Goal: Book appointment/travel/reservation

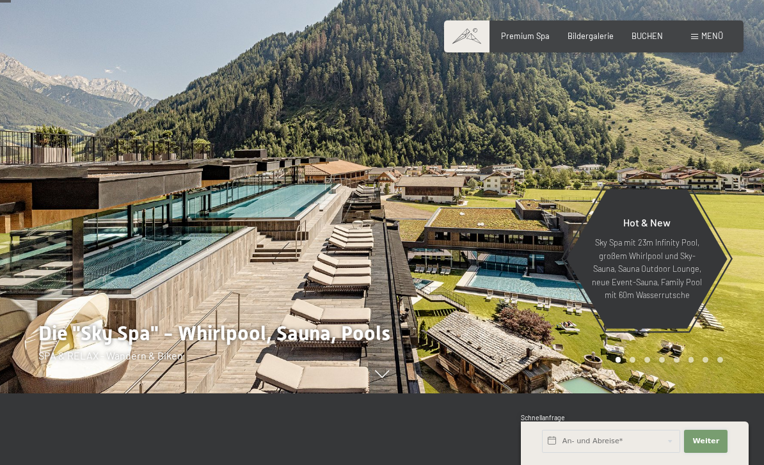
click at [696, 447] on span "Weiter" at bounding box center [706, 442] width 27 height 10
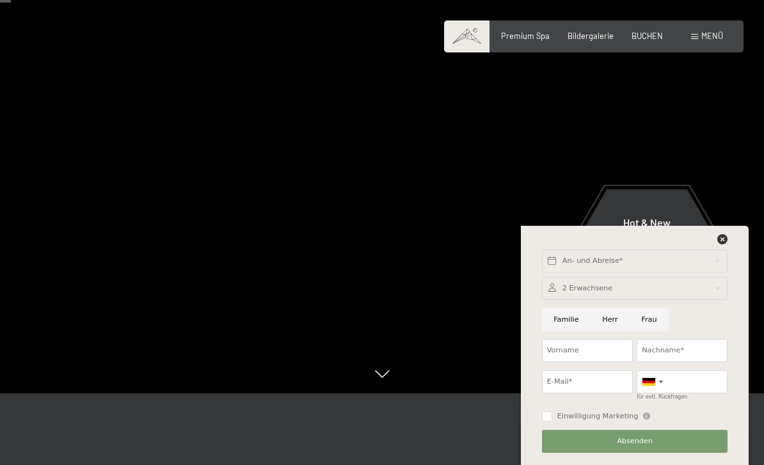
click at [65, 198] on div at bounding box center [191, 160] width 382 height 465
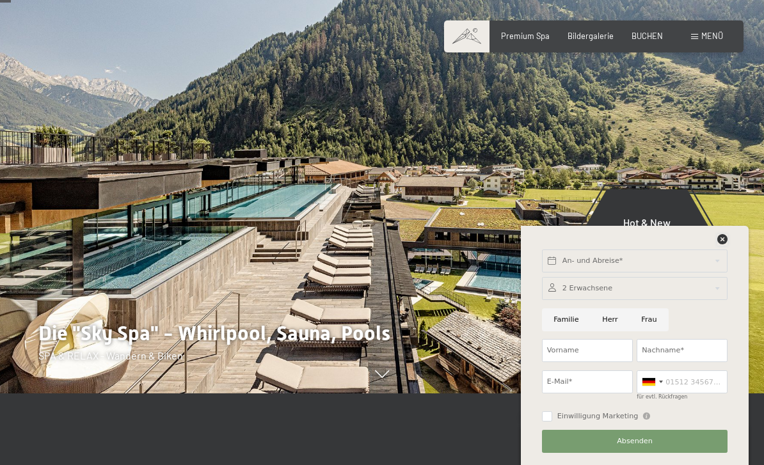
click at [718, 244] on icon at bounding box center [722, 239] width 10 height 10
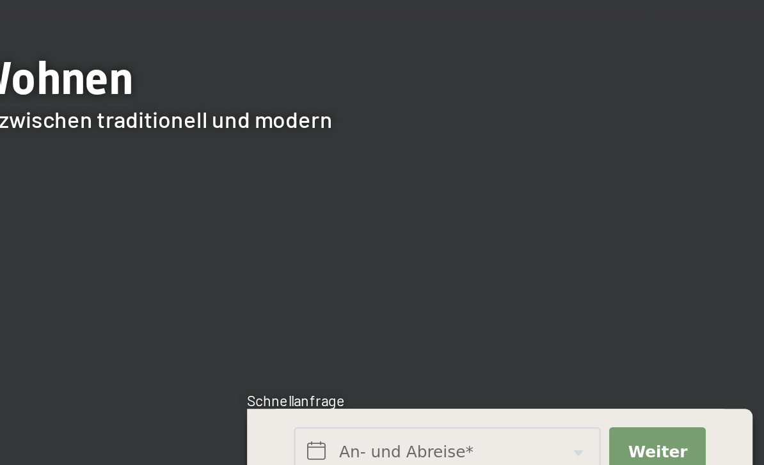
scroll to position [1007, 0]
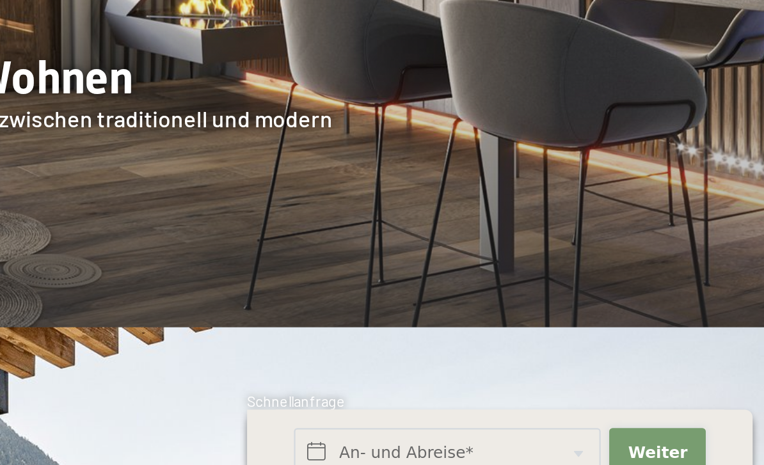
click at [693, 437] on span "Weiter" at bounding box center [706, 442] width 27 height 10
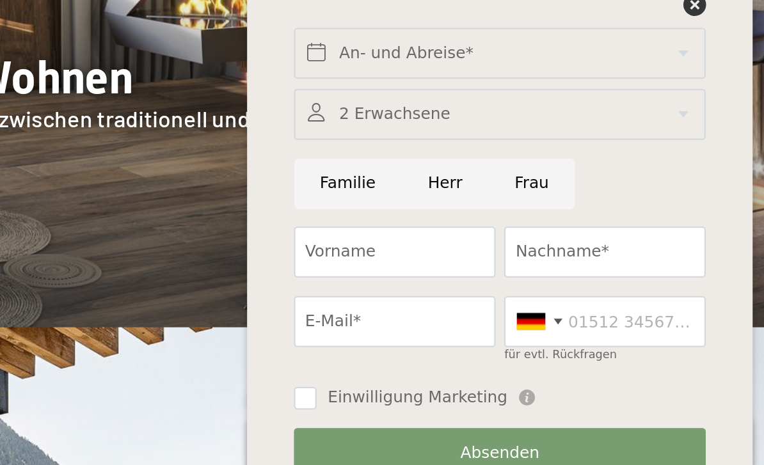
click at [22, 111] on div at bounding box center [382, 221] width 764 height 327
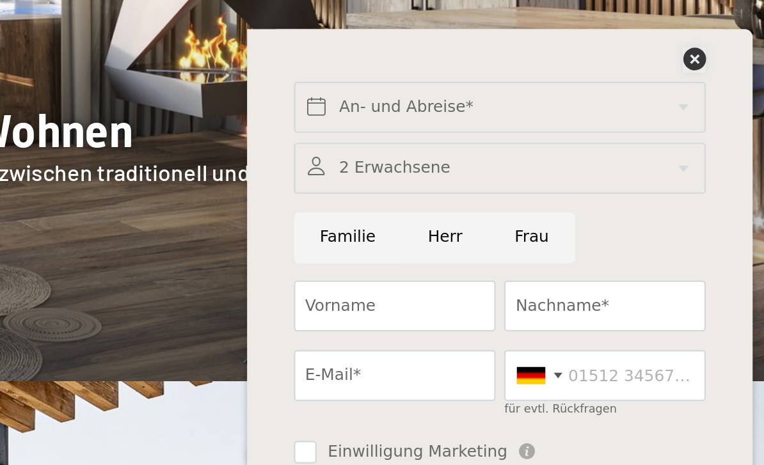
click at [717, 234] on icon at bounding box center [722, 239] width 10 height 10
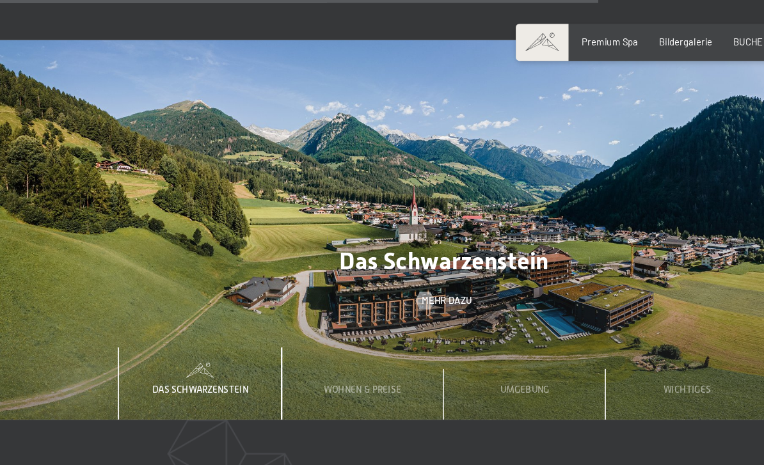
scroll to position [3165, 0]
click at [293, 332] on span "Wohnen & Preise" at bounding box center [312, 337] width 67 height 10
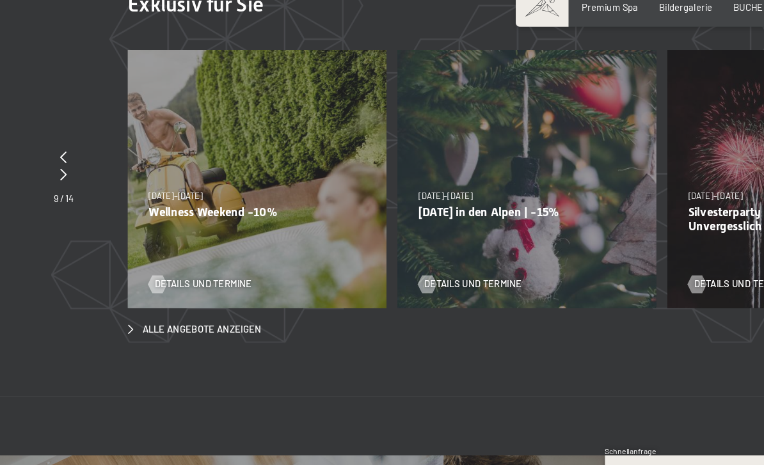
scroll to position [3580, 0]
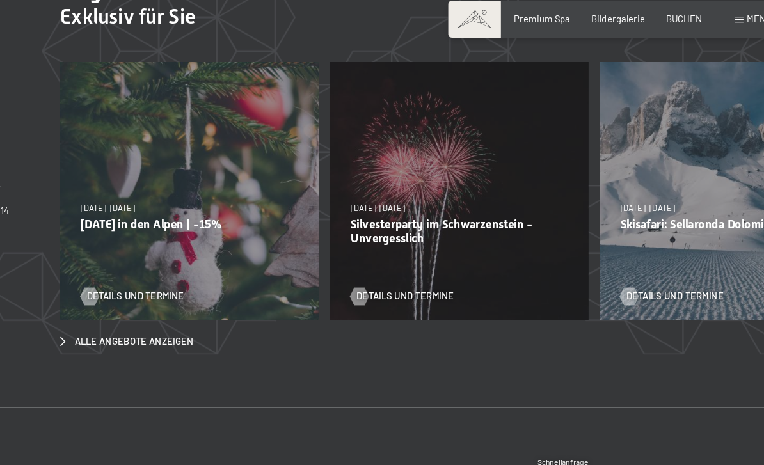
click at [360, 207] on p "Silvesterparty im Schwarzenstein - Unvergesslich" at bounding box center [453, 219] width 187 height 24
click at [365, 269] on span "Details und Termine" at bounding box center [407, 275] width 84 height 12
